Goal: Information Seeking & Learning: Learn about a topic

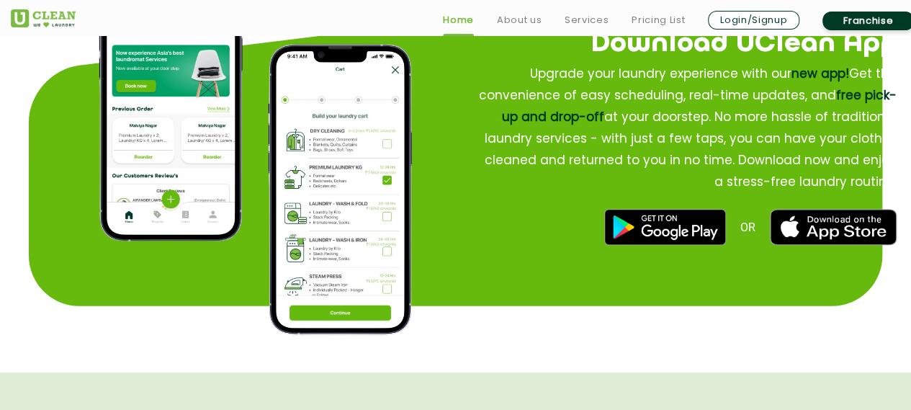
scroll to position [1800, 0]
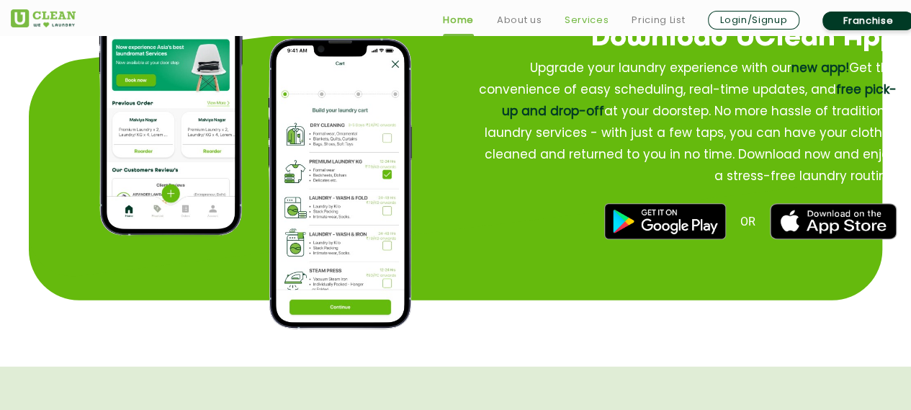
click at [586, 18] on link "Services" at bounding box center [587, 20] width 44 height 17
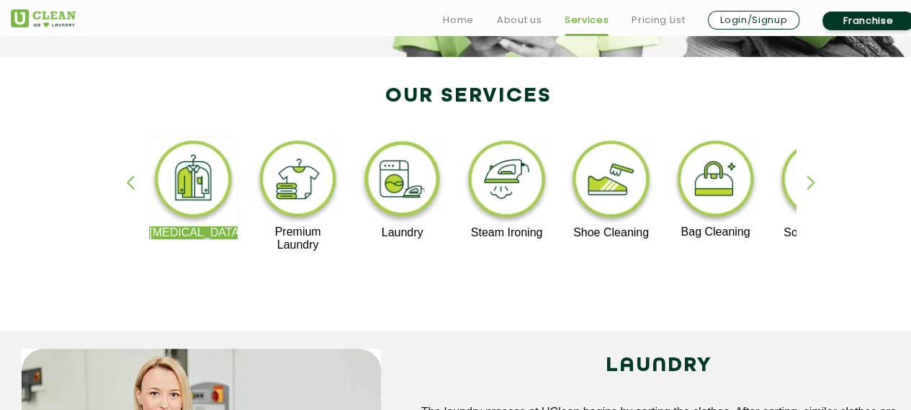
scroll to position [288, 0]
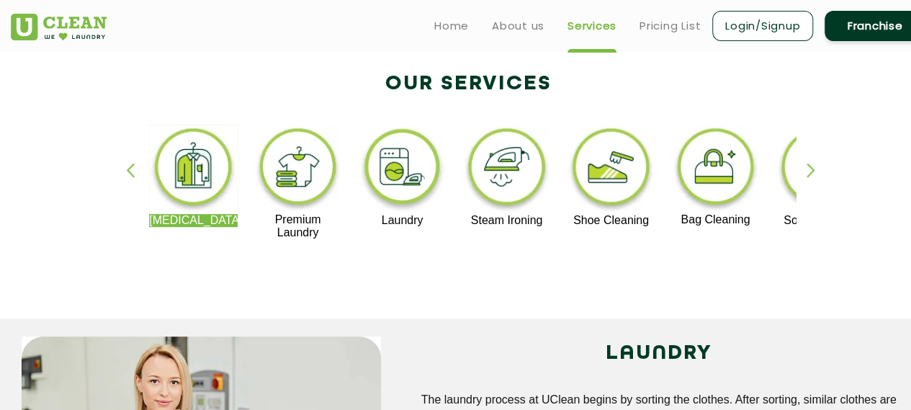
click at [619, 161] on img at bounding box center [611, 169] width 89 height 89
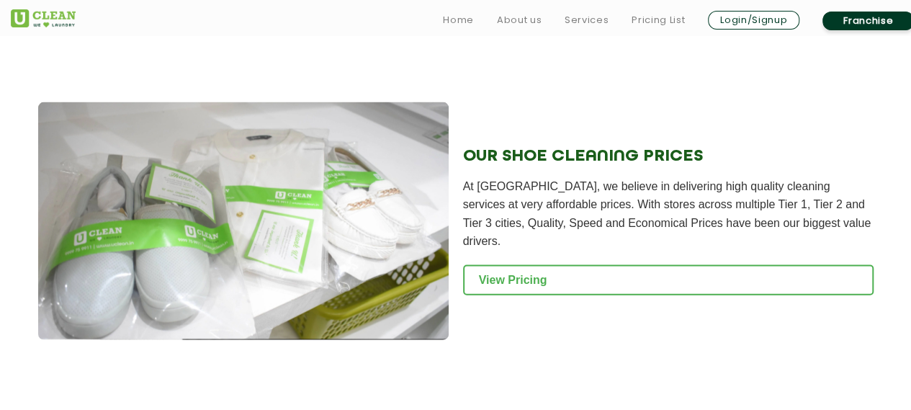
scroll to position [1512, 0]
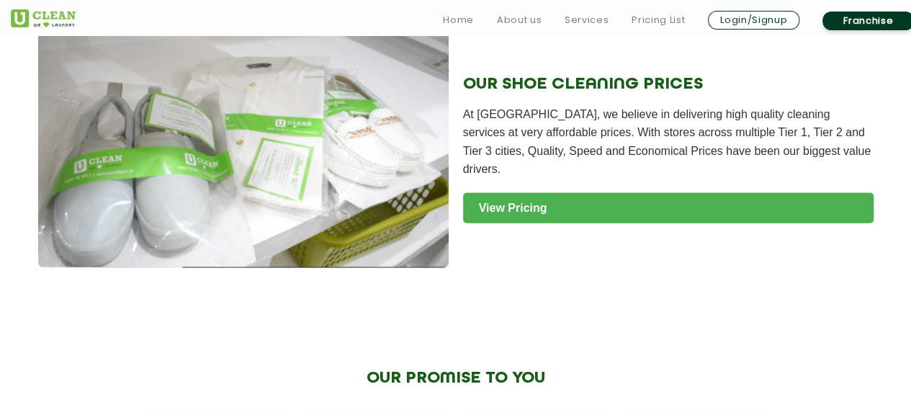
click at [550, 204] on link "View Pricing" at bounding box center [668, 208] width 411 height 30
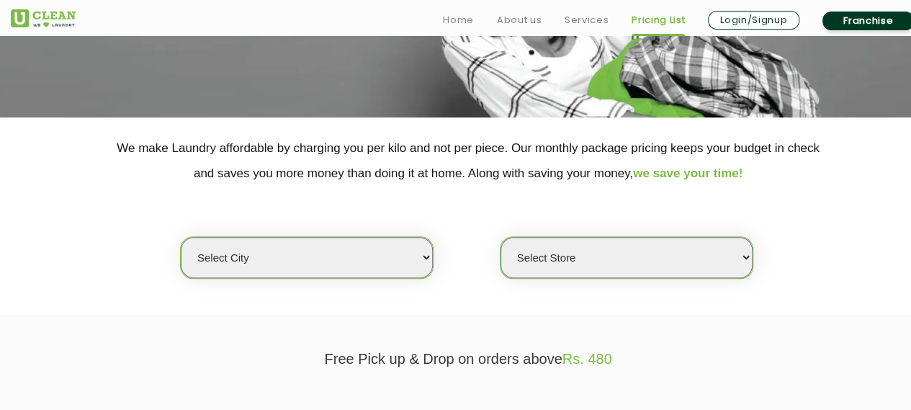
scroll to position [216, 0]
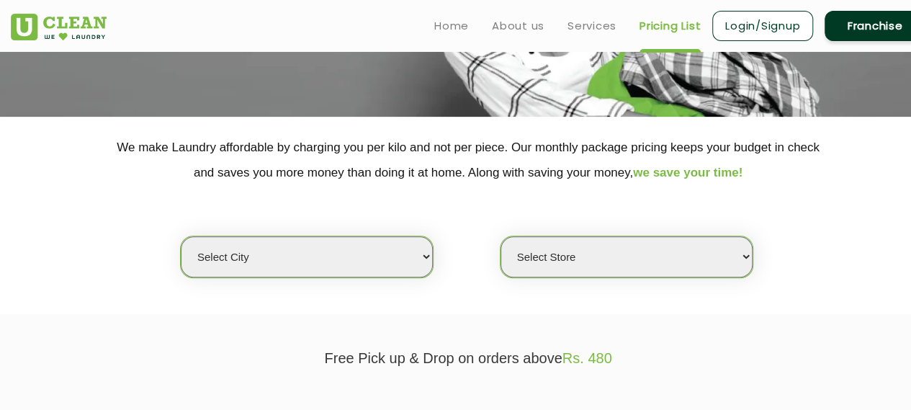
click at [390, 247] on select "Select city Aalo Abu Dhabi Agartala Agra Ahmedabad Akola Aligarh Alwar - UClean…" at bounding box center [307, 256] width 252 height 41
select select "50"
click at [181, 236] on select "Select city Aalo Abu Dhabi Agartala Agra Ahmedabad Akola Aligarh Alwar - UClean…" at bounding box center [307, 256] width 252 height 41
click at [562, 259] on select "Select Store UClean Kharghar Sector 11 UClean Kharghar Sector 8 UClean Sector 4…" at bounding box center [627, 256] width 252 height 41
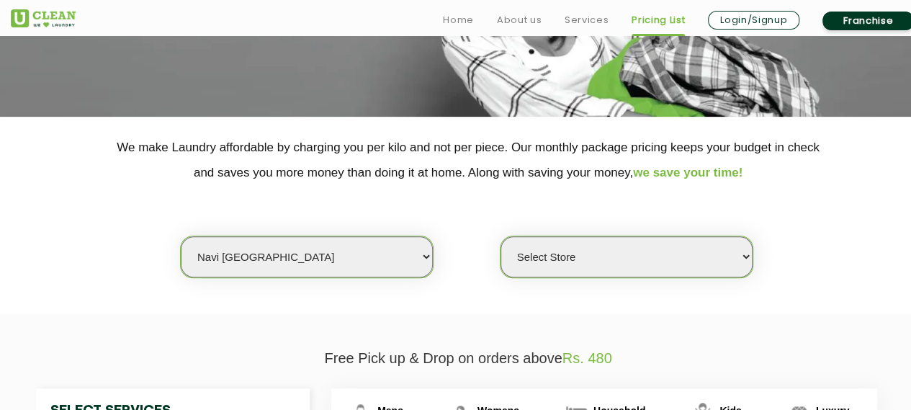
scroll to position [288, 0]
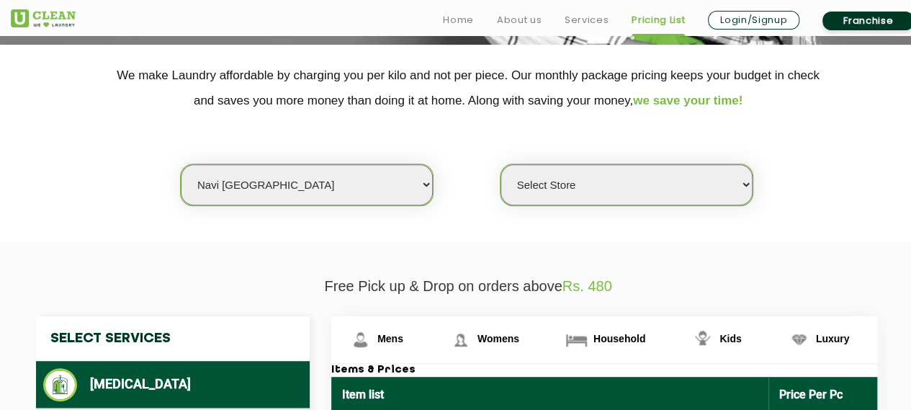
click at [650, 189] on select "Select Store UClean Kharghar Sector 11 UClean Kharghar Sector 8 UClean Sector 4…" at bounding box center [627, 184] width 252 height 41
click at [501, 164] on select "Select Store UClean Kharghar Sector 11 UClean Kharghar Sector 8 UClean Sector 4…" at bounding box center [627, 184] width 252 height 41
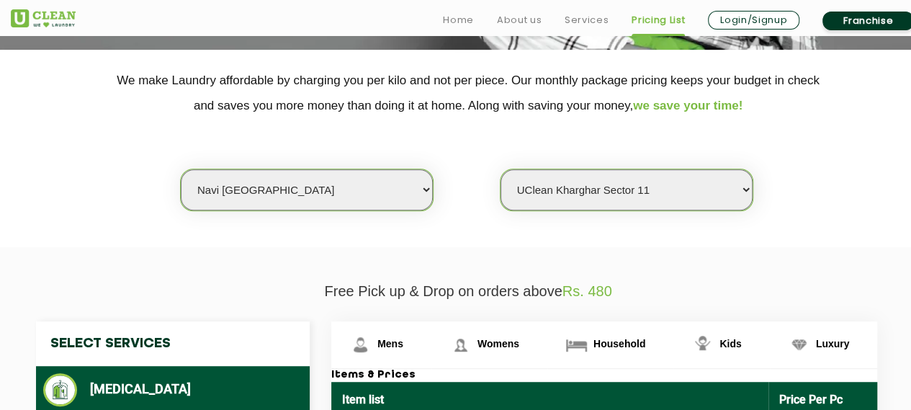
scroll to position [292, 0]
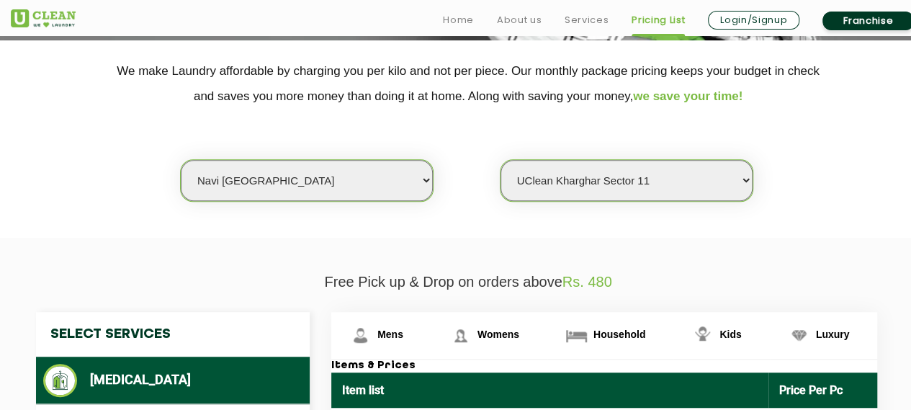
click at [648, 188] on select "Select Store UClean Kharghar Sector 11 UClean Kharghar Sector 8 UClean Sector 4…" at bounding box center [627, 180] width 252 height 41
select select "353"
click at [501, 160] on select "Select Store UClean Kharghar Sector 11 UClean Kharghar Sector 8 UClean Sector 4…" at bounding box center [627, 180] width 252 height 41
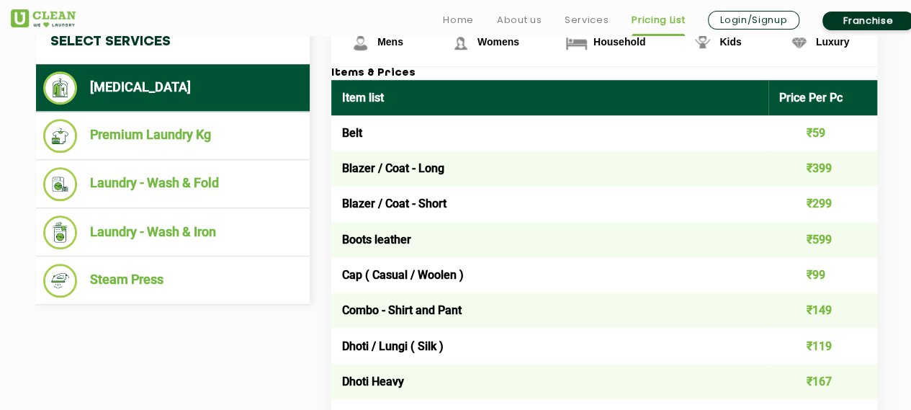
scroll to position [585, 0]
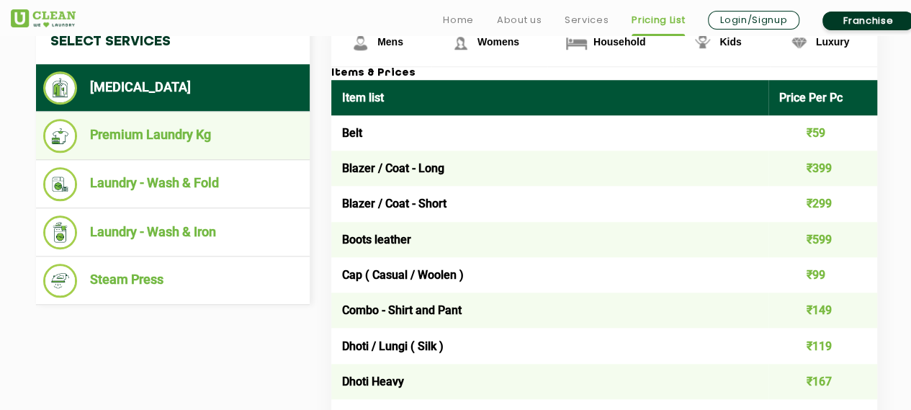
click at [192, 139] on li "Premium Laundry Kg" at bounding box center [172, 136] width 259 height 34
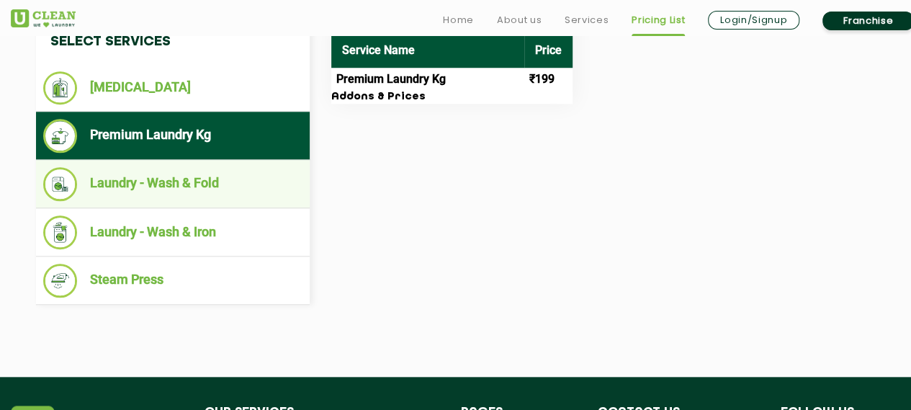
click at [227, 181] on li "Laundry - Wash & Fold" at bounding box center [172, 184] width 259 height 34
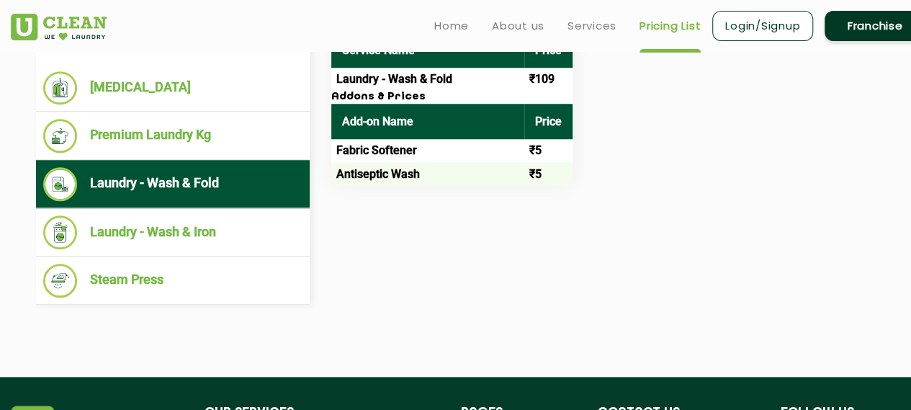
scroll to position [513, 0]
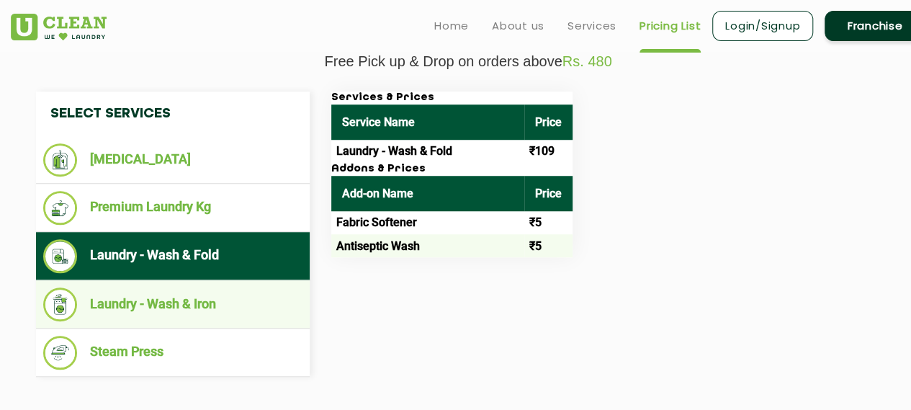
click at [178, 312] on li "Laundry - Wash & Iron" at bounding box center [172, 304] width 259 height 34
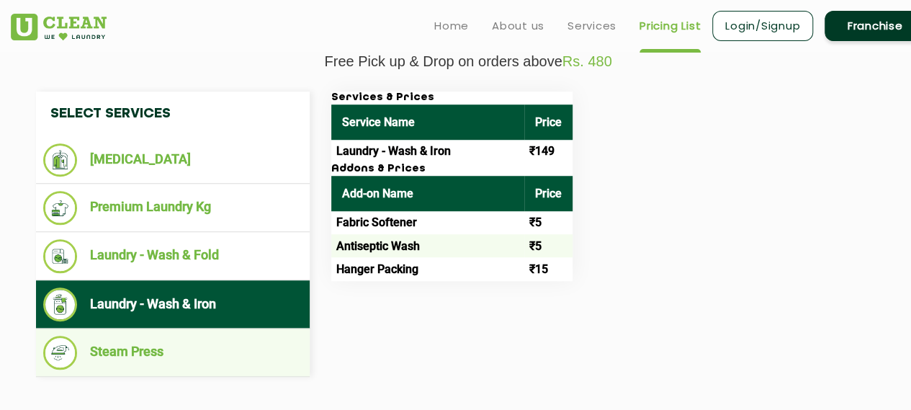
click at [177, 348] on li "Steam Press" at bounding box center [172, 353] width 259 height 34
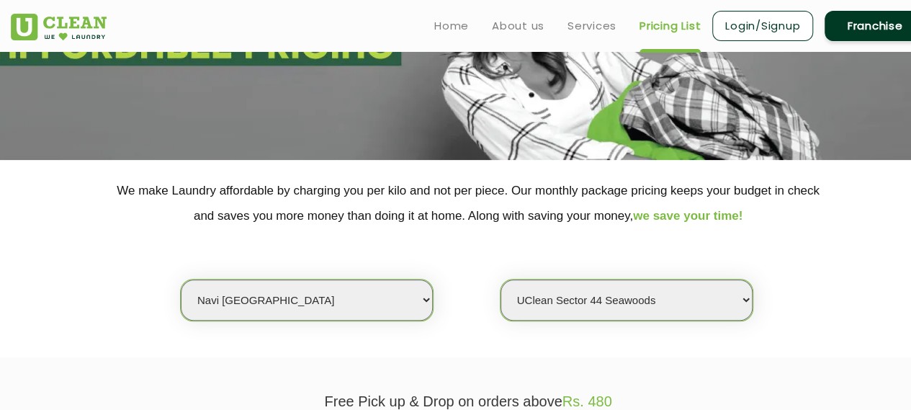
scroll to position [0, 0]
